Goal: Navigation & Orientation: Understand site structure

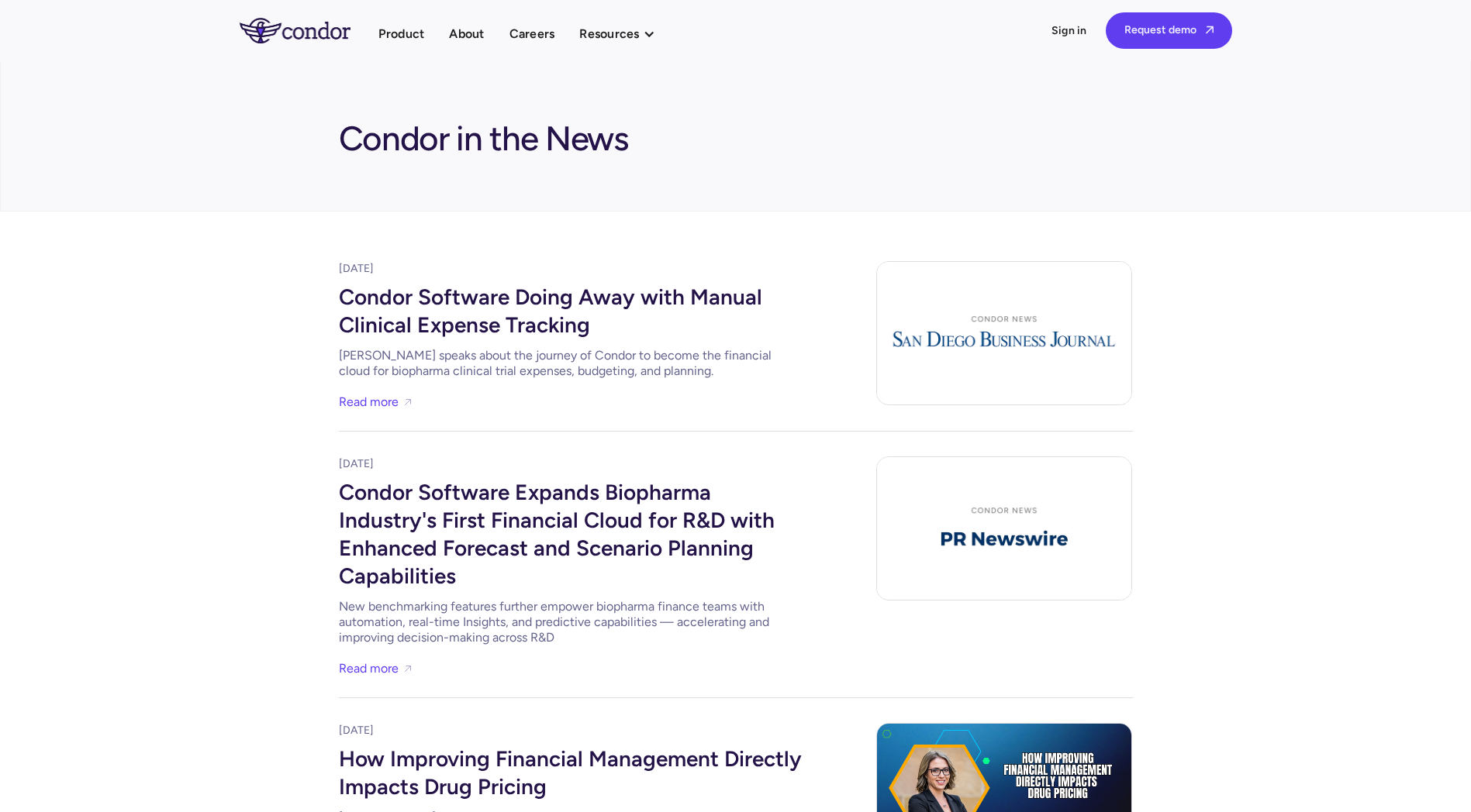
click at [480, 17] on nav "Product About Careers Resources Thought leadership Case studies News Events Pro…" at bounding box center [524, 30] width 292 height 27
click at [471, 35] on link "About" at bounding box center [466, 34] width 35 height 21
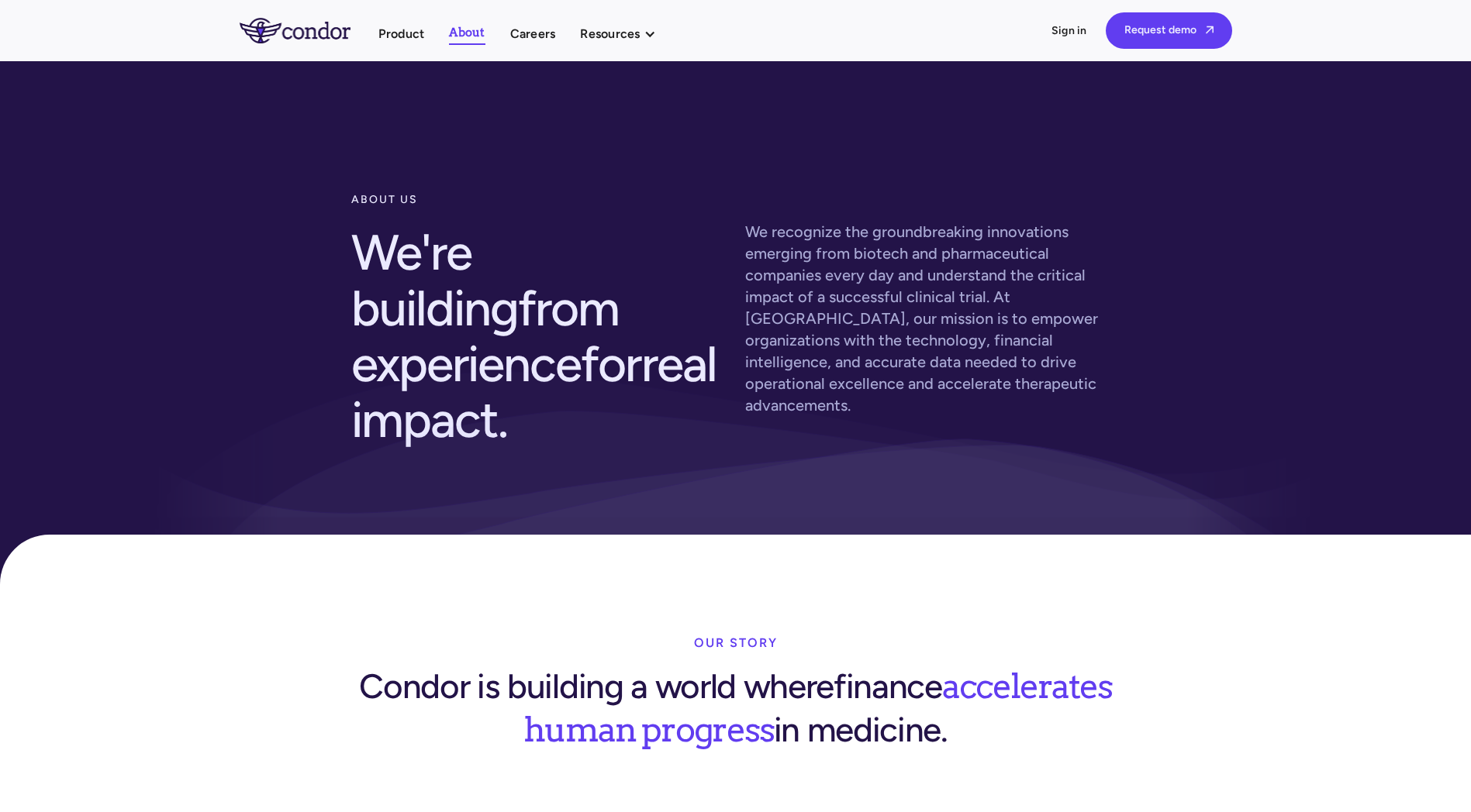
click at [509, 22] on ul "Product About Careers Resources Thought leadership Case studies News Events" at bounding box center [525, 33] width 293 height 22
drag, startPoint x: 158, startPoint y: 536, endPoint x: 321, endPoint y: -47, distance: 605.4
click at [532, 33] on link "Careers" at bounding box center [533, 34] width 46 height 21
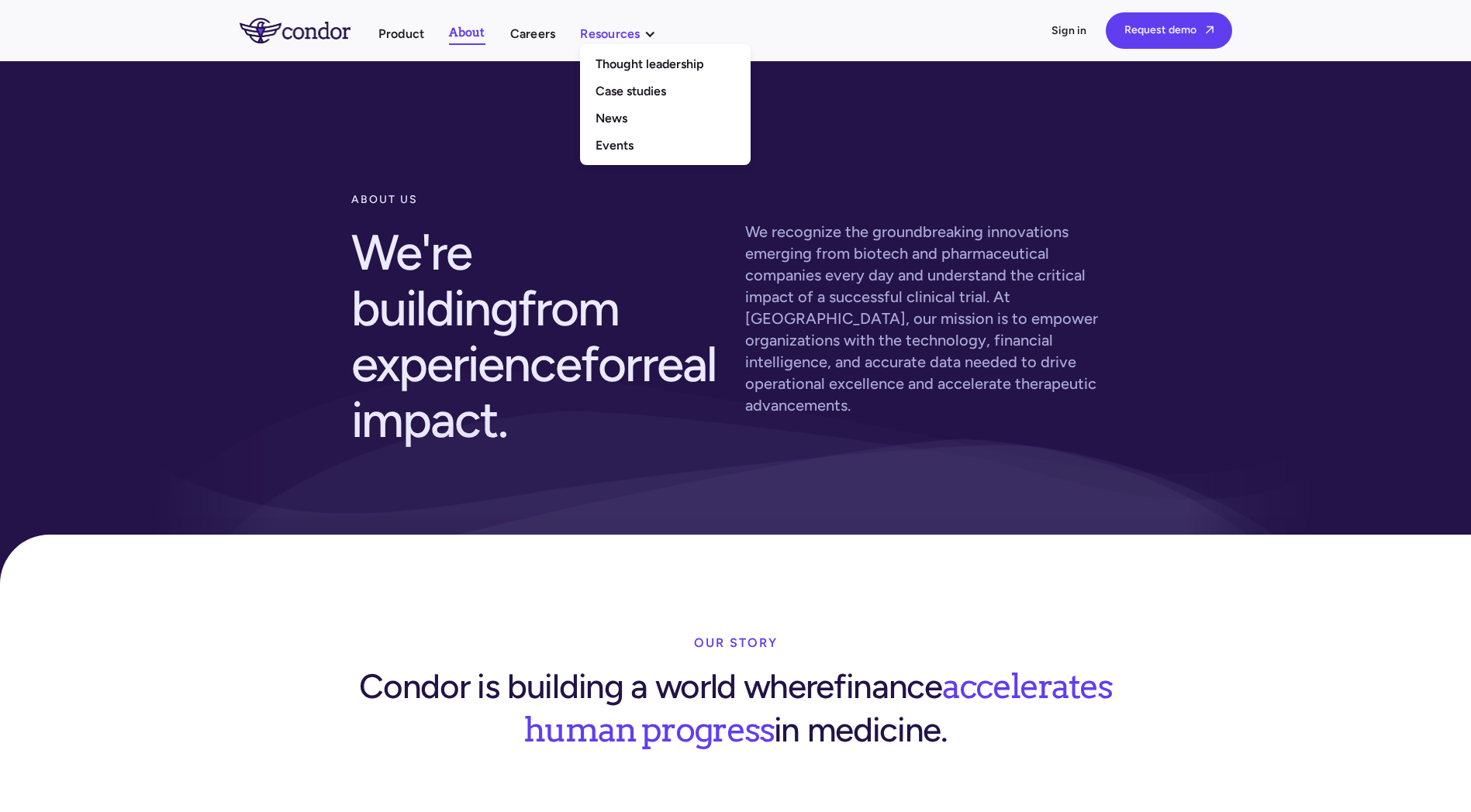
drag, startPoint x: 659, startPoint y: 98, endPoint x: 634, endPoint y: 31, distance: 71.5
click at [659, 98] on link "Case studies" at bounding box center [665, 91] width 170 height 27
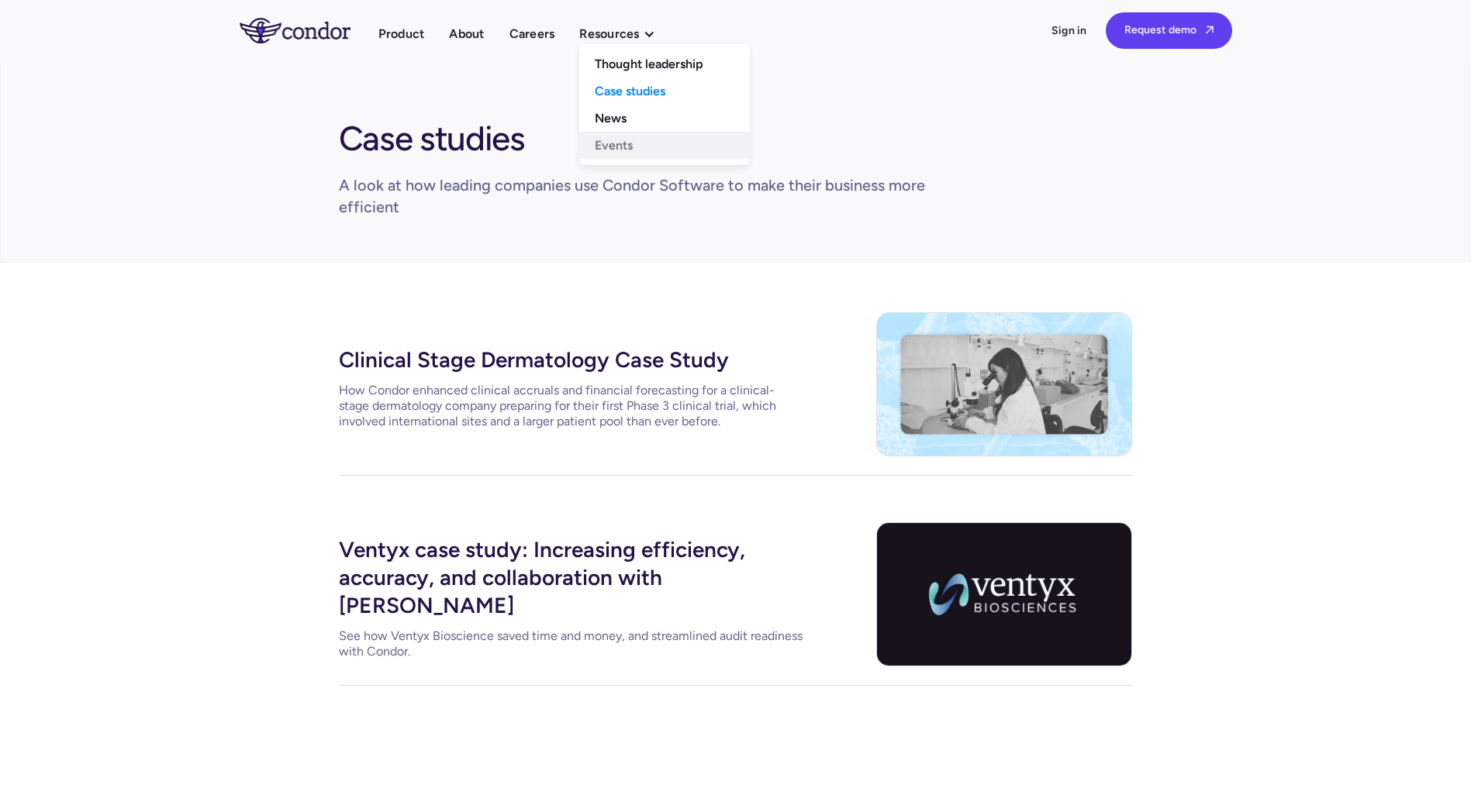
click at [607, 146] on link "Events" at bounding box center [664, 145] width 170 height 27
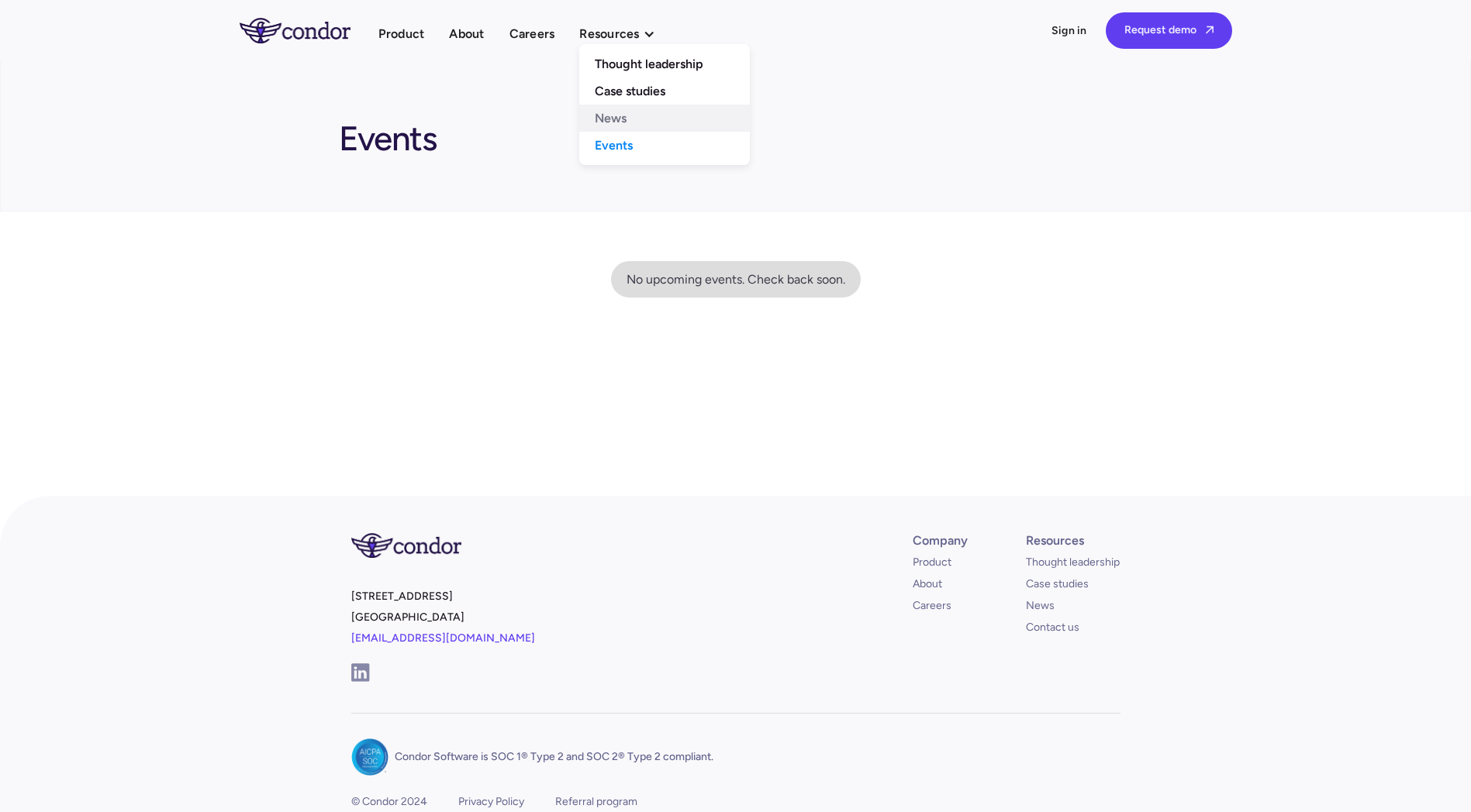
click at [627, 120] on link "News" at bounding box center [664, 118] width 170 height 27
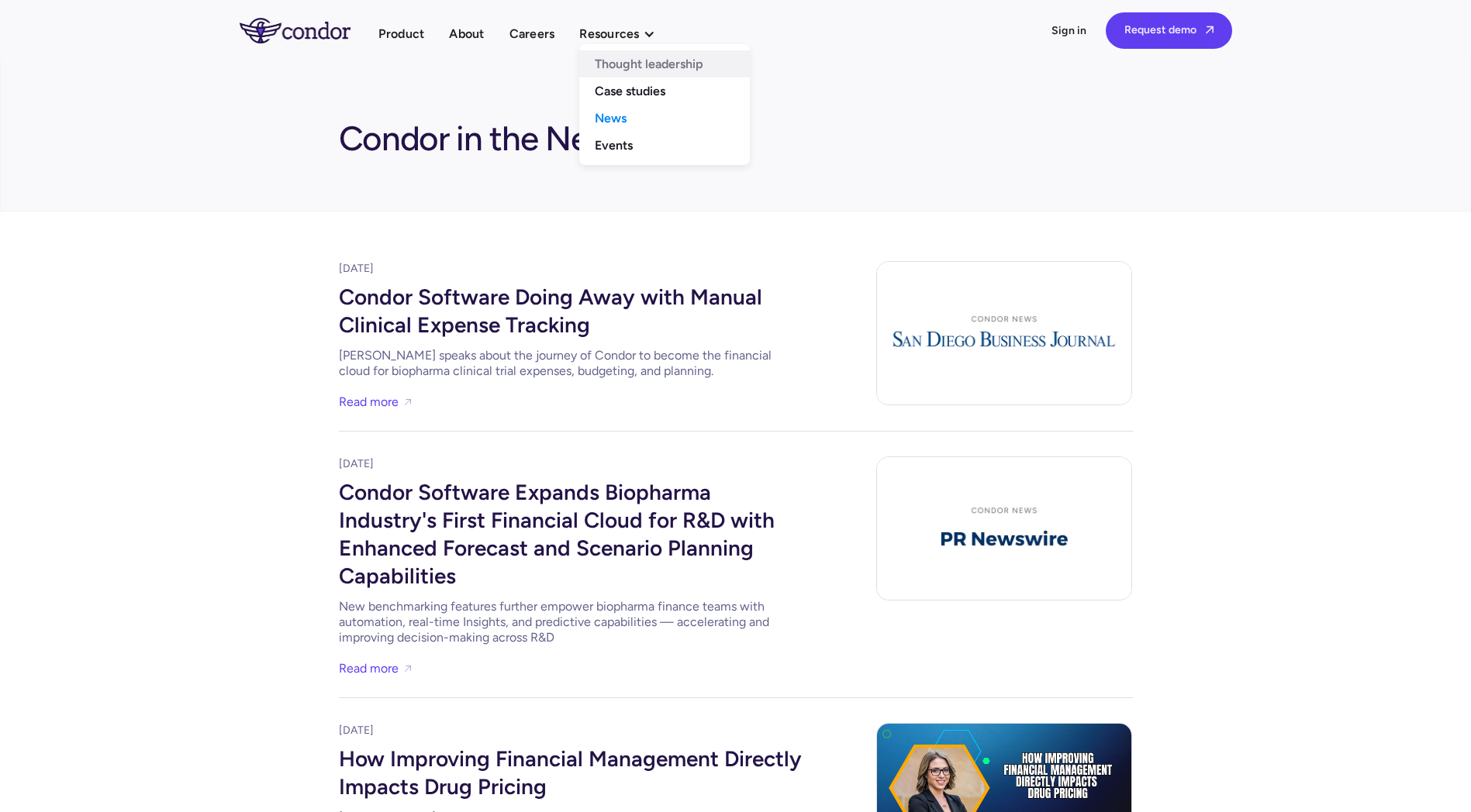
click at [619, 57] on link "Thought leadership" at bounding box center [664, 64] width 170 height 27
